Goal: Information Seeking & Learning: Learn about a topic

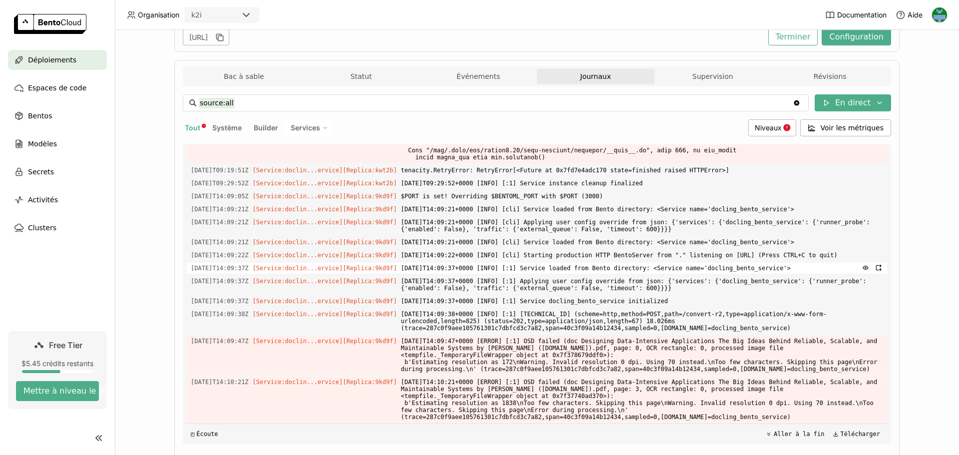
scroll to position [180, 0]
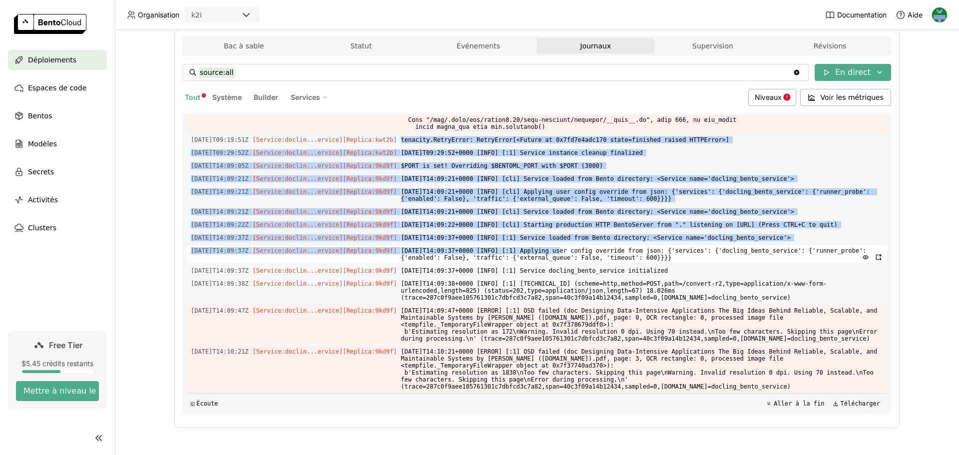
drag, startPoint x: 394, startPoint y: 135, endPoint x: 538, endPoint y: 253, distance: 186.0
click at [538, 253] on div "Charger les journaux plus anciens [DATE]T12:25:22Z [Service:doclin...ervice] [R…" at bounding box center [537, 264] width 700 height 300
click at [538, 253] on span "[DATE]T14:09:37+0000 [INFO] [:1] Applying user config override from json: {'ser…" at bounding box center [642, 254] width 482 height 18
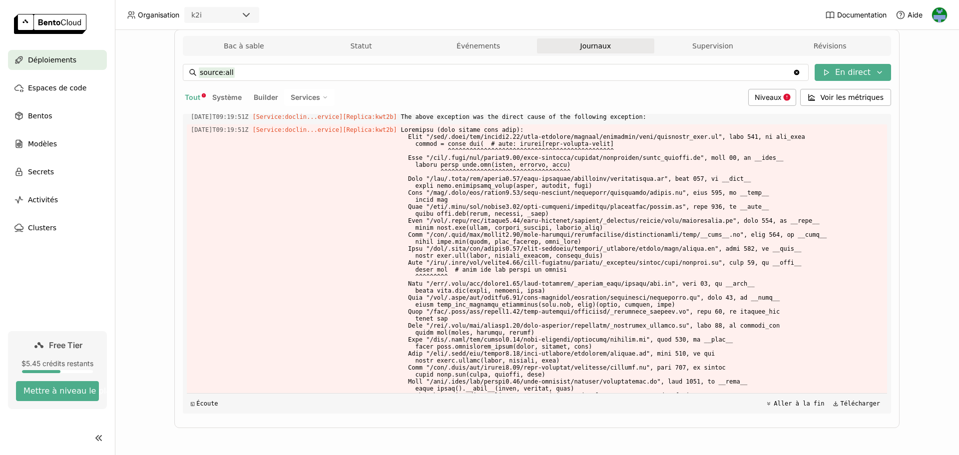
scroll to position [6385, 0]
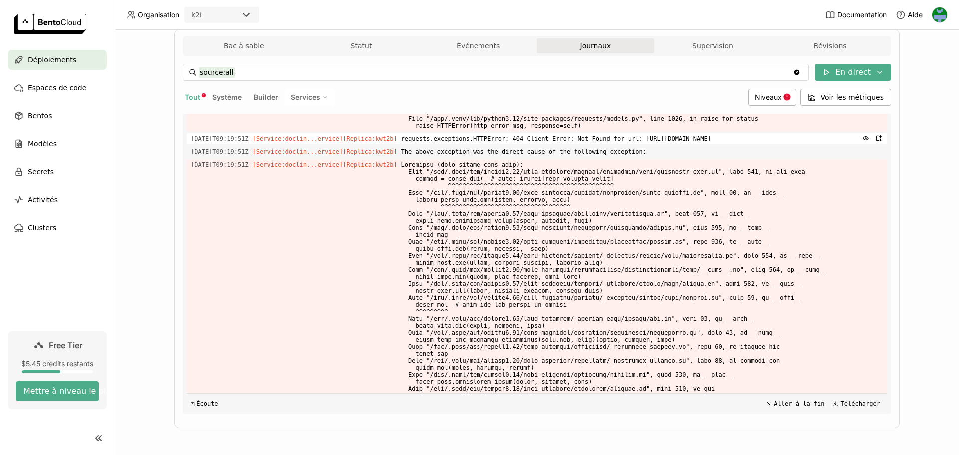
drag, startPoint x: 683, startPoint y: 144, endPoint x: 759, endPoint y: 149, distance: 76.5
click at [759, 144] on span "requests.exceptions.HTTPError: 404 Client Error: Not Found for url: [URL][DOMAI…" at bounding box center [642, 138] width 482 height 11
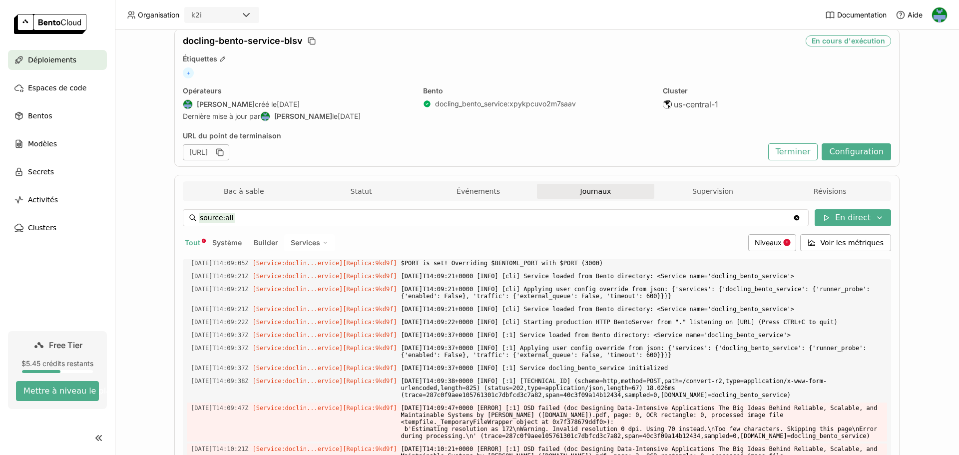
scroll to position [30, 0]
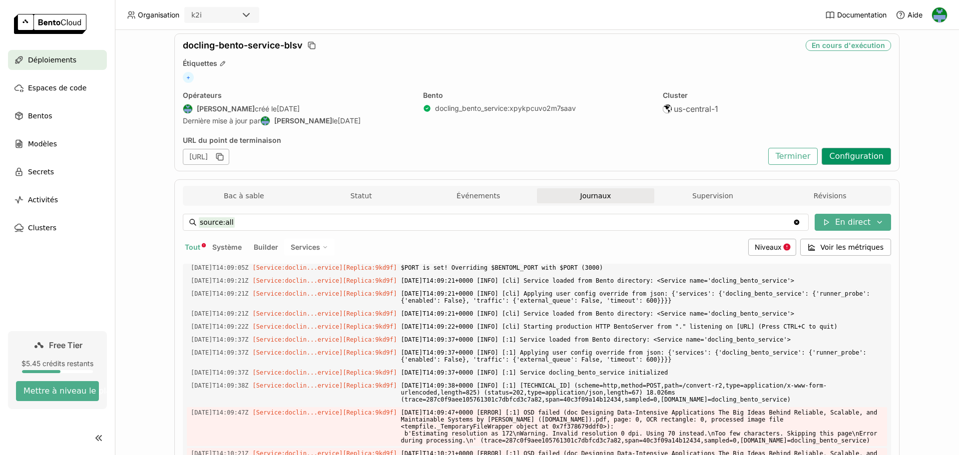
click at [849, 155] on button "Configuration" at bounding box center [856, 156] width 69 height 17
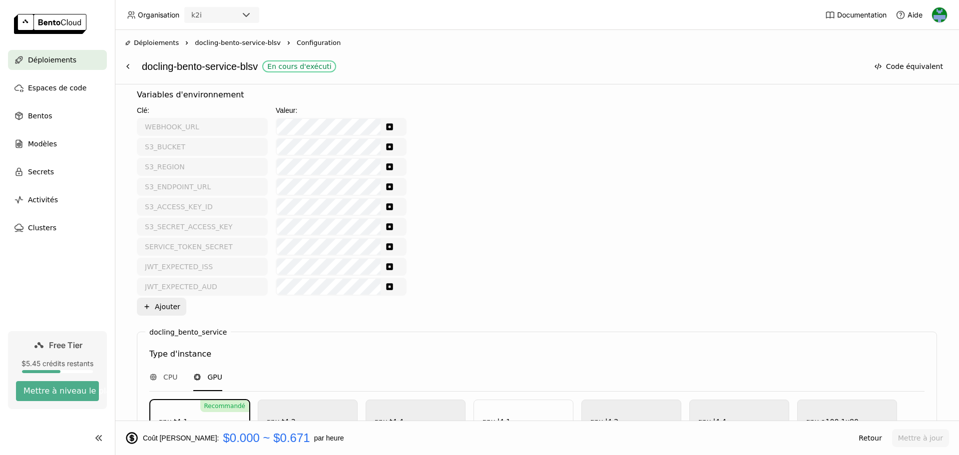
scroll to position [400, 0]
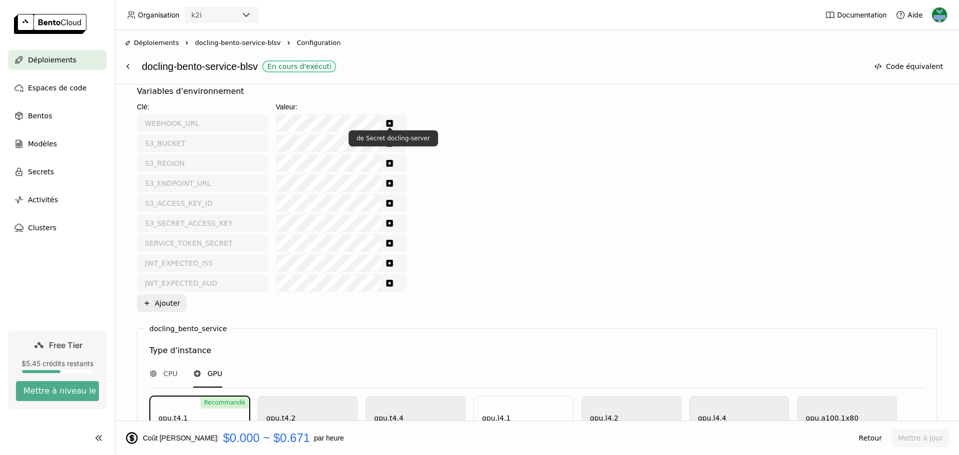
click at [389, 124] on icon "Show password text" at bounding box center [390, 123] width 8 height 8
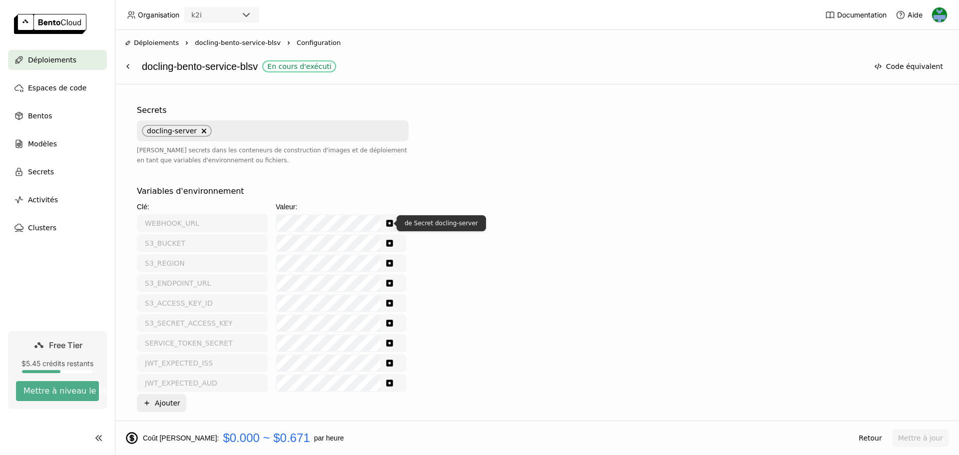
click at [390, 223] on icon "Show password text" at bounding box center [390, 223] width 8 height 8
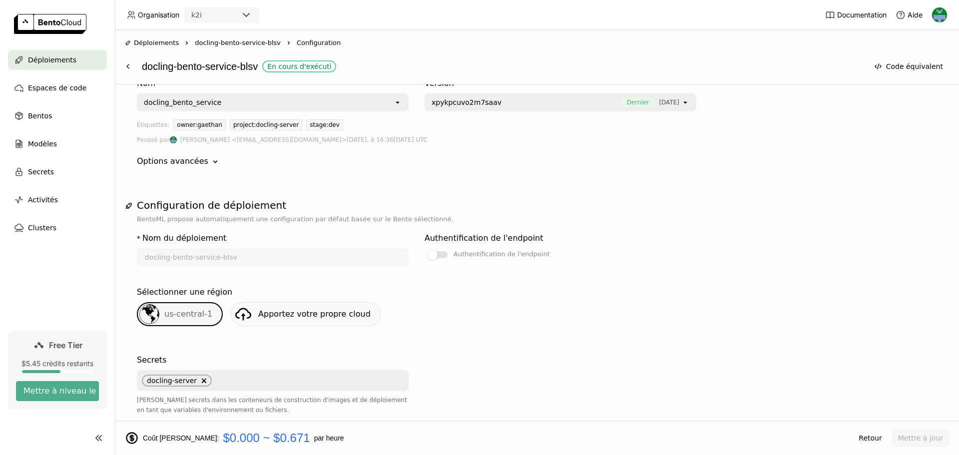
scroll to position [0, 0]
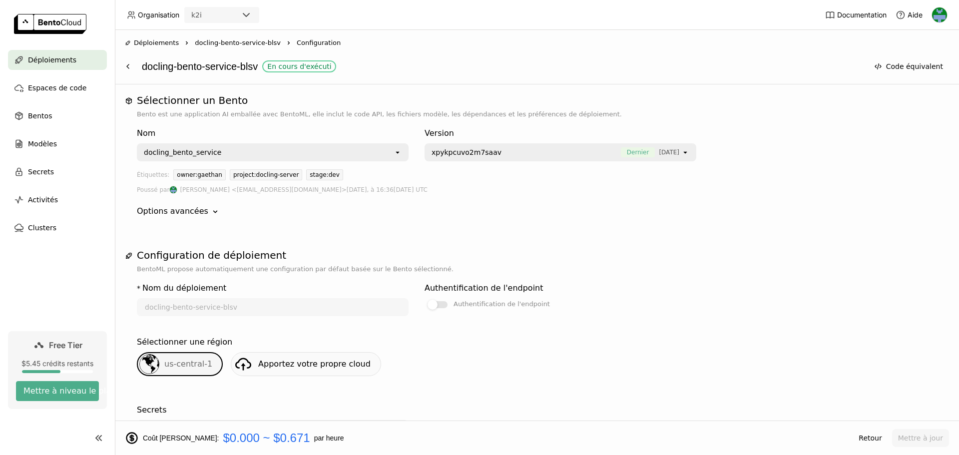
click at [238, 43] on span "docling-bento-service-blsv" at bounding box center [238, 43] width 86 height 10
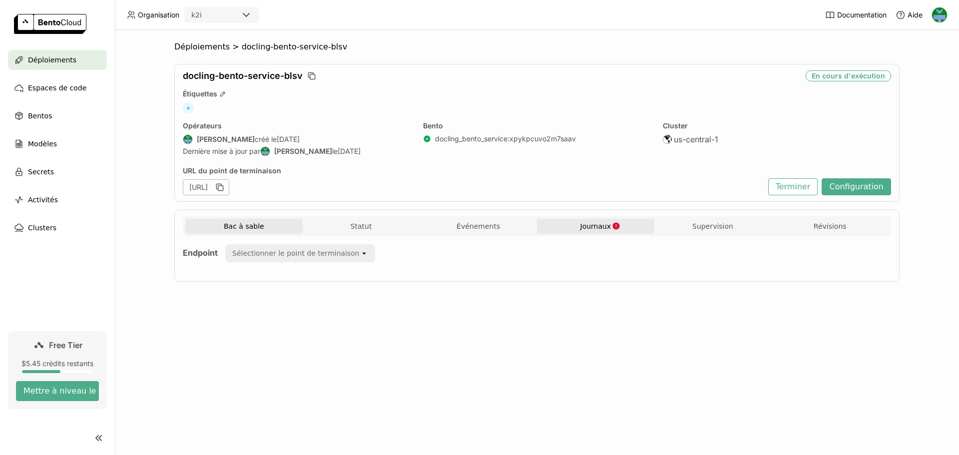
click at [588, 228] on span "Journaux" at bounding box center [595, 226] width 31 height 9
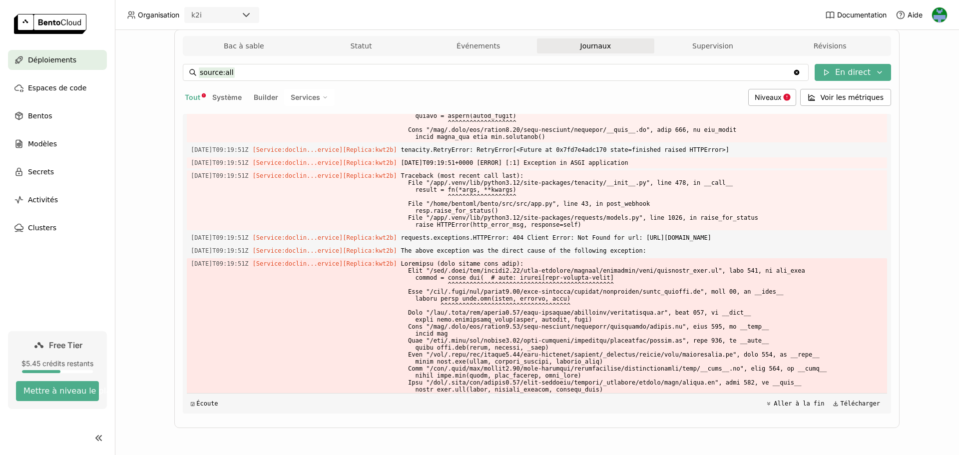
scroll to position [6258, 0]
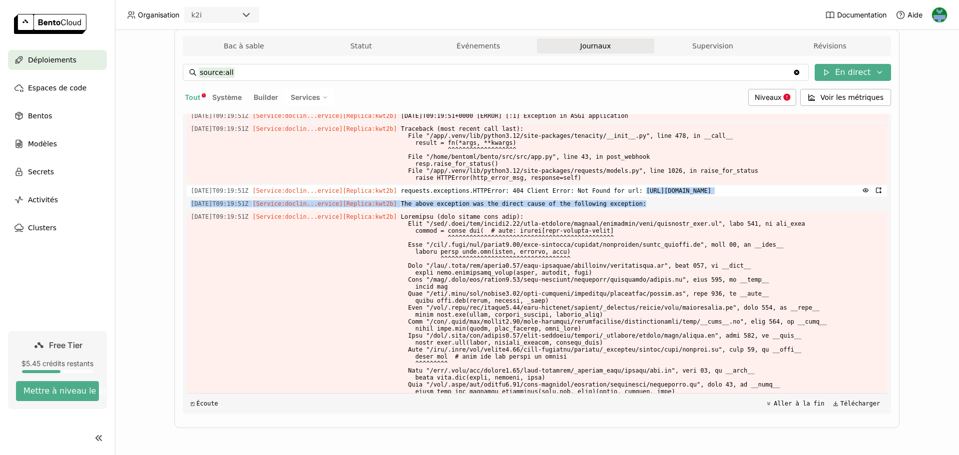
drag, startPoint x: 615, startPoint y: 198, endPoint x: 763, endPoint y: 196, distance: 147.8
click at [763, 196] on span "requests.exceptions.HTTPError: 404 Client Error: Not Found for url: [URL][DOMAI…" at bounding box center [642, 190] width 482 height 11
click at [924, 149] on div "Déploiements > docling-bento-service-blsv docling-bento-service-blsv En cours d…" at bounding box center [537, 242] width 844 height 425
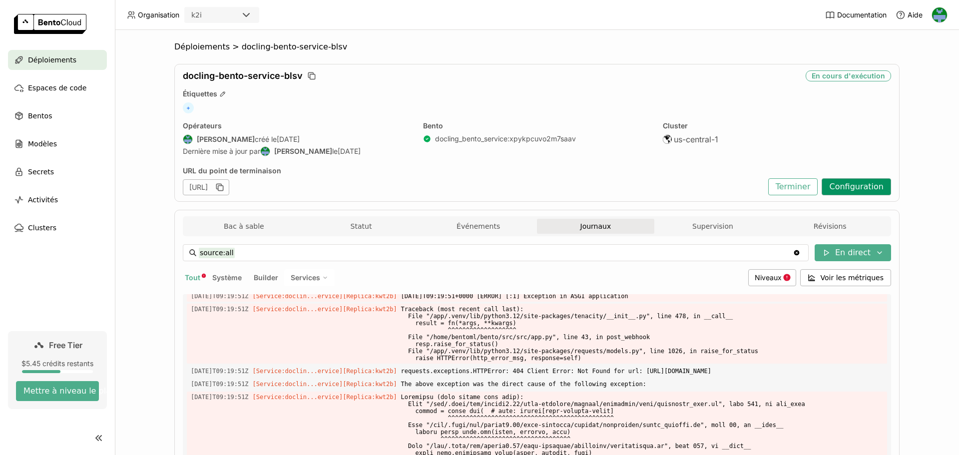
click at [864, 183] on button "Configuration" at bounding box center [856, 186] width 69 height 17
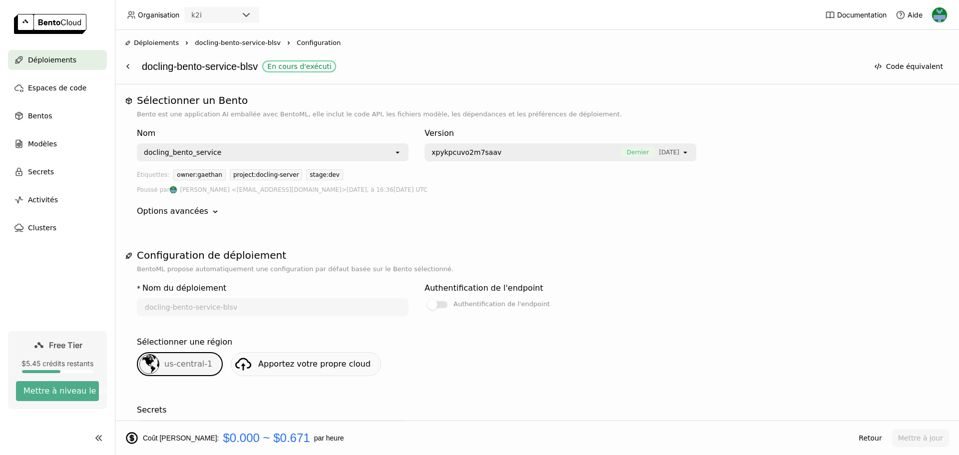
click at [203, 39] on span "docling-bento-service-blsv" at bounding box center [238, 43] width 86 height 10
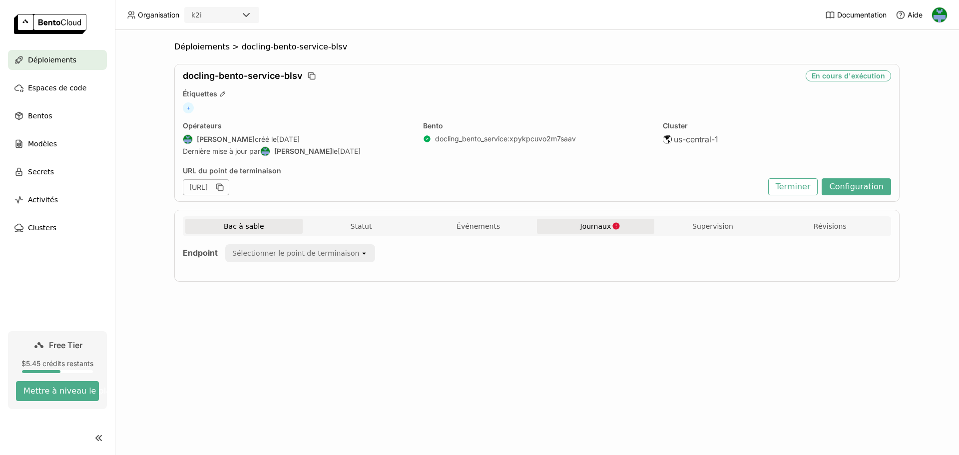
click at [583, 229] on span "Journaux" at bounding box center [595, 226] width 31 height 9
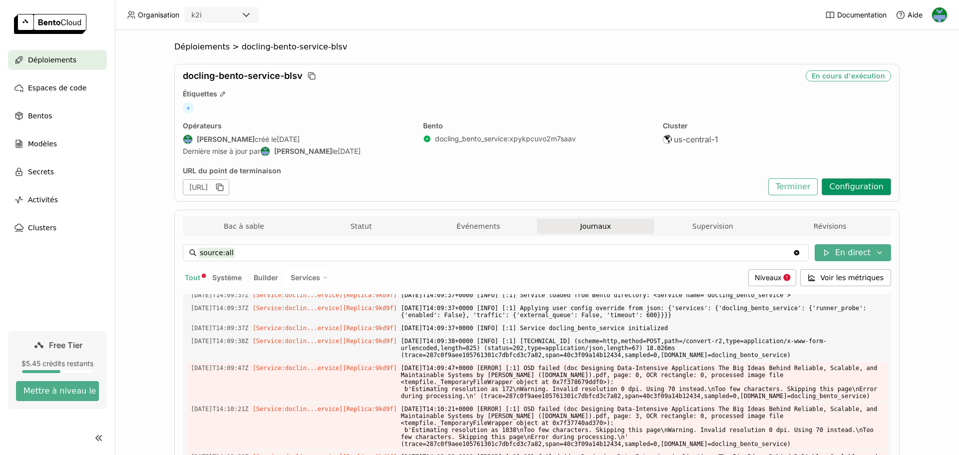
click at [848, 186] on button "Configuration" at bounding box center [856, 186] width 69 height 17
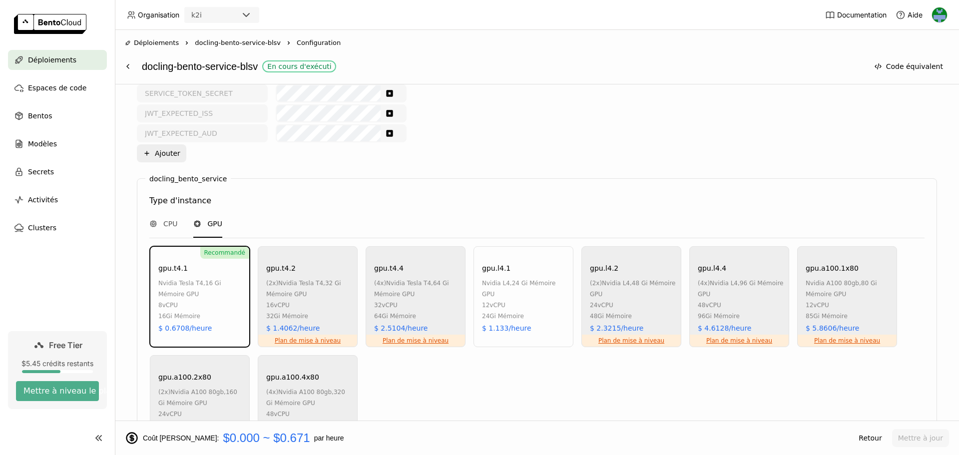
scroll to position [400, 0]
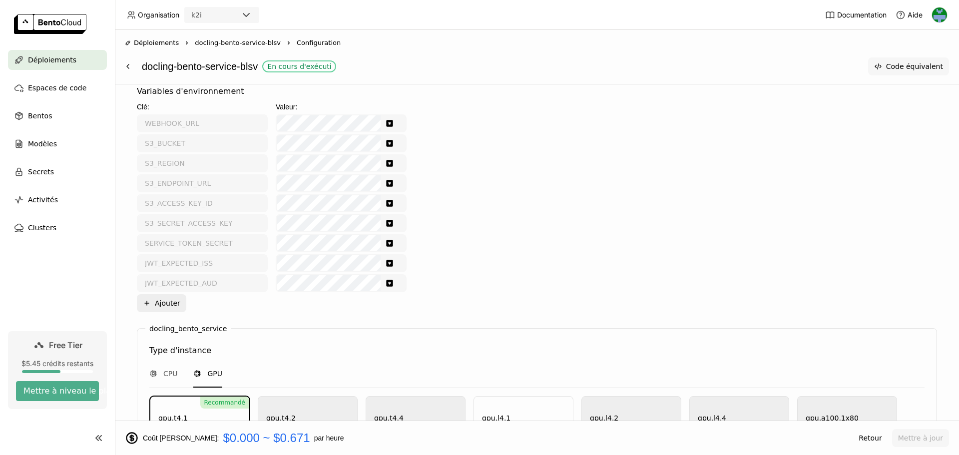
click at [907, 66] on button "Code équivalent" at bounding box center [908, 66] width 81 height 18
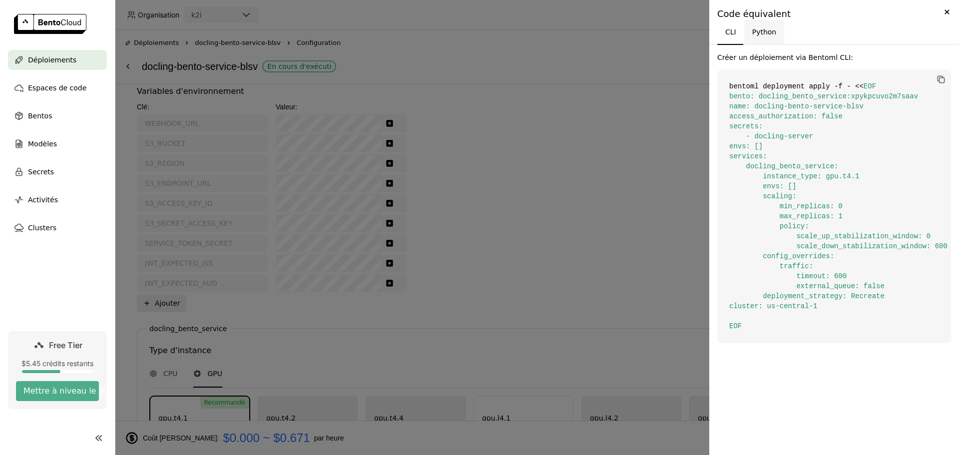
click at [766, 29] on button "Python" at bounding box center [764, 32] width 40 height 24
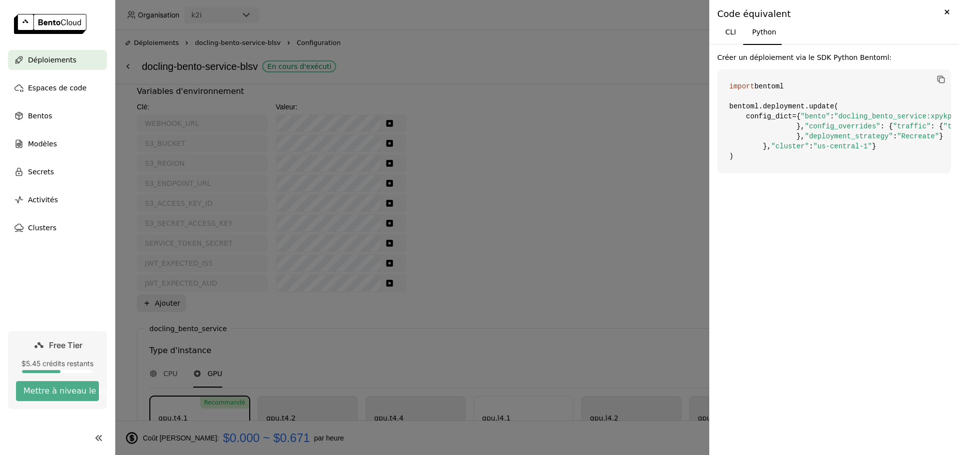
click at [497, 70] on div at bounding box center [479, 227] width 959 height 455
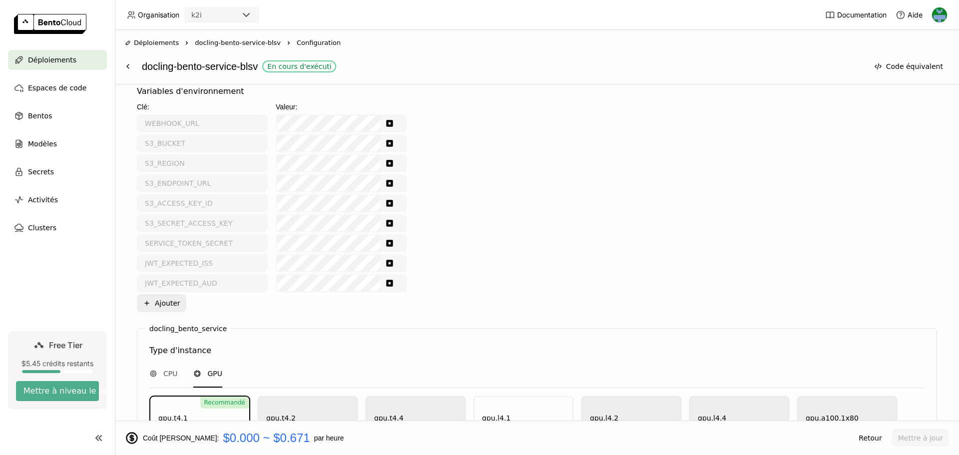
click at [242, 42] on span "docling-bento-service-blsv" at bounding box center [238, 43] width 86 height 10
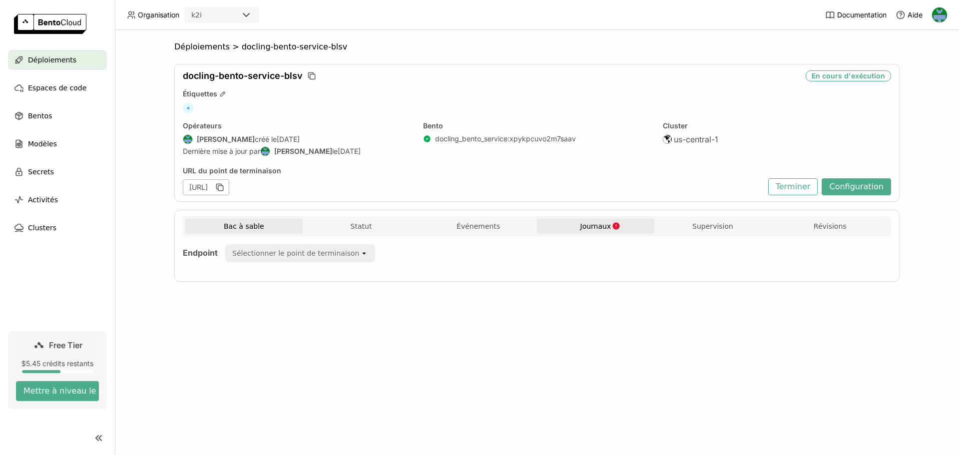
click at [590, 222] on span "Journaux" at bounding box center [595, 226] width 31 height 9
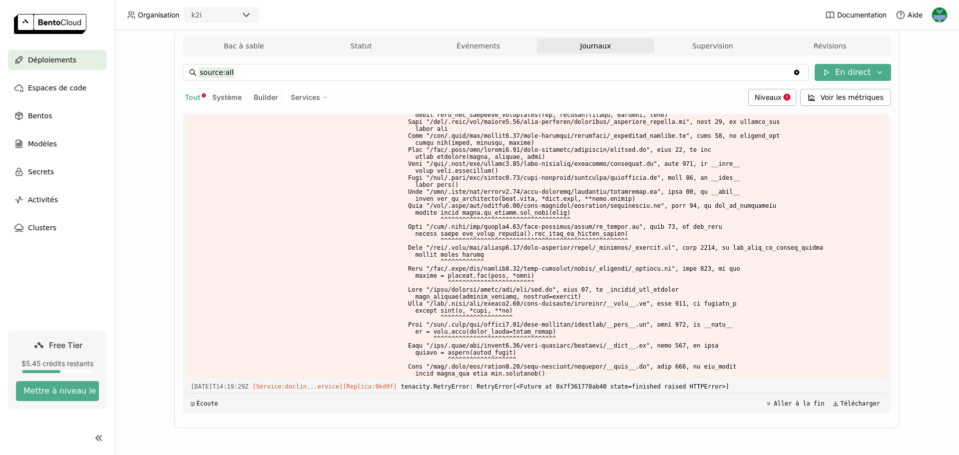
scroll to position [80, 0]
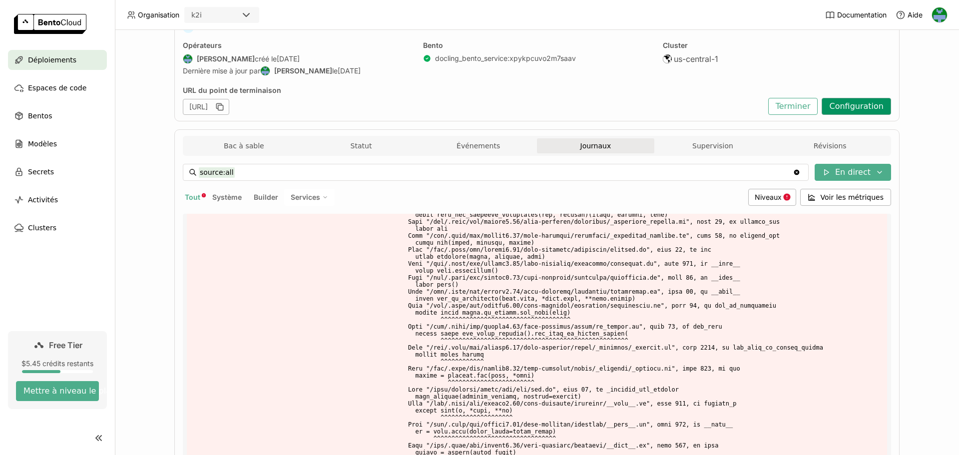
click at [854, 103] on button "Configuration" at bounding box center [856, 106] width 69 height 17
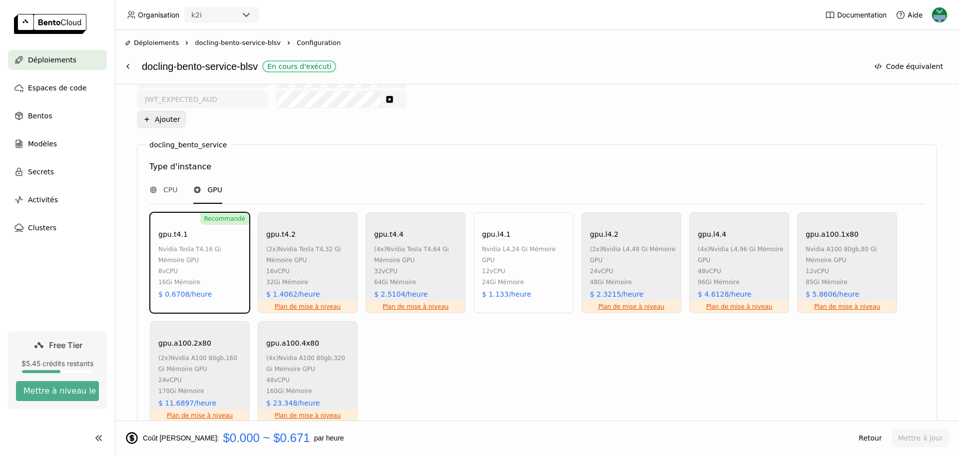
scroll to position [549, 0]
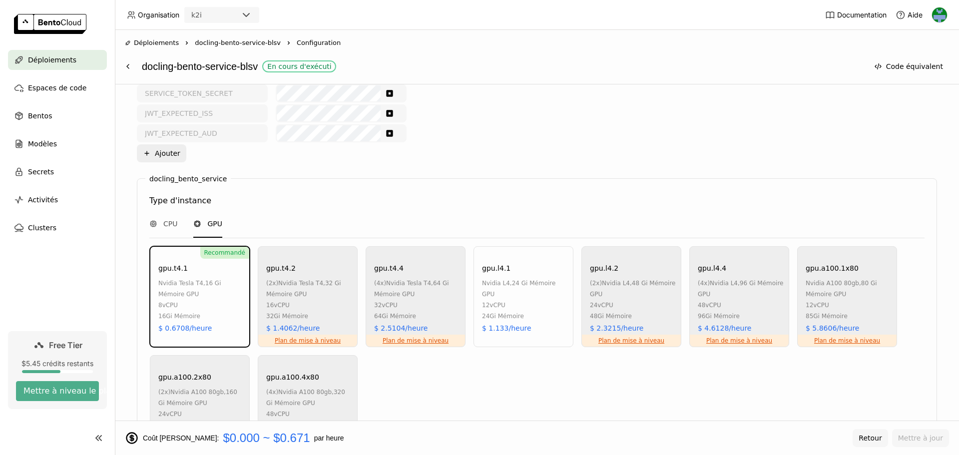
click at [869, 438] on button "Retour" at bounding box center [870, 438] width 35 height 18
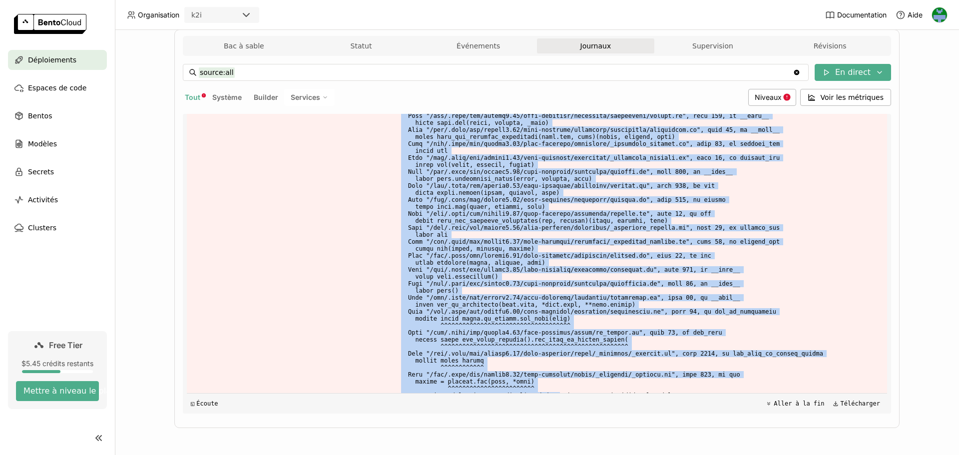
scroll to position [7179, 0]
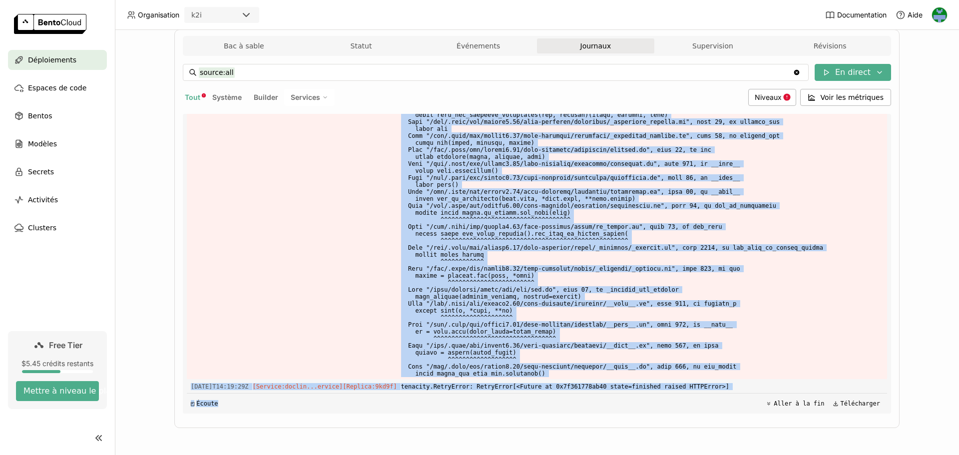
drag, startPoint x: 385, startPoint y: 220, endPoint x: 538, endPoint y: 472, distance: 295.6
click at [538, 454] on html "Organisation k2i Documentation Aide Déploiements Espaces de code Bentos Modèles…" at bounding box center [479, 227] width 959 height 455
copy div "] [DATE]T14:09:37+0000 [INFO] [:1] Service docling_bento_service initialized [D…"
